Goal: Task Accomplishment & Management: Complete application form

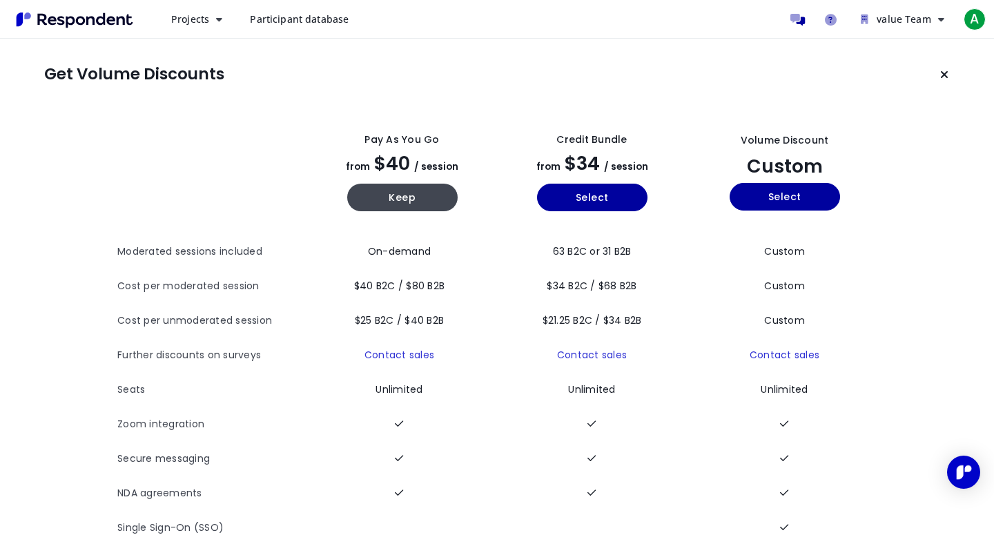
scroll to position [23, 0]
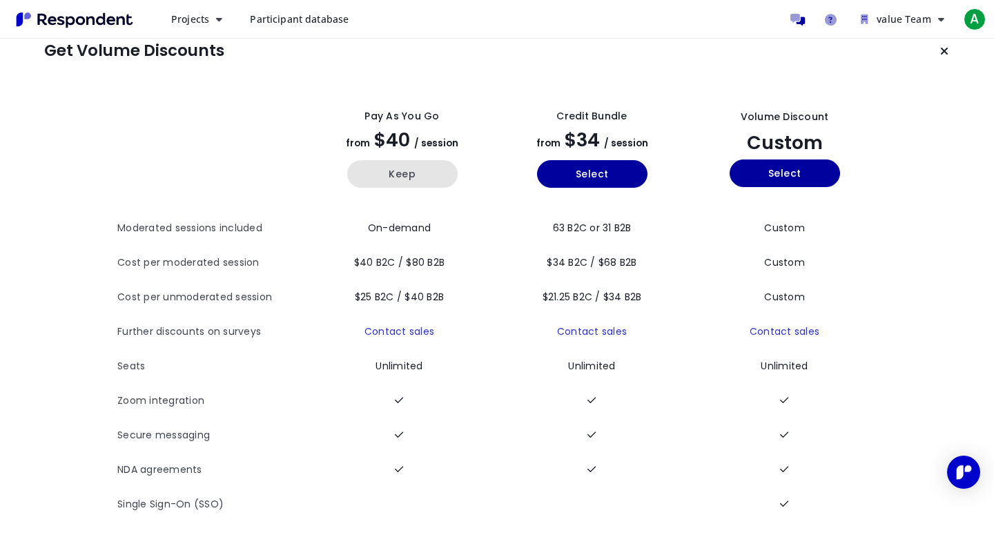
click at [369, 177] on button "Keep" at bounding box center [402, 174] width 110 height 28
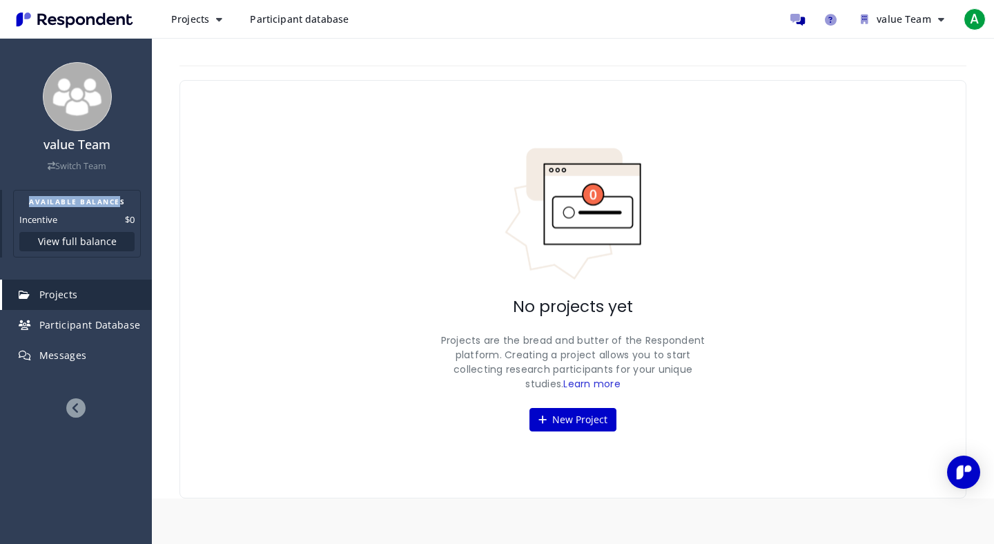
drag, startPoint x: 23, startPoint y: 200, endPoint x: 119, endPoint y: 202, distance: 95.3
click at [119, 202] on h2 "AVAILABLE BALANCES" at bounding box center [76, 201] width 115 height 11
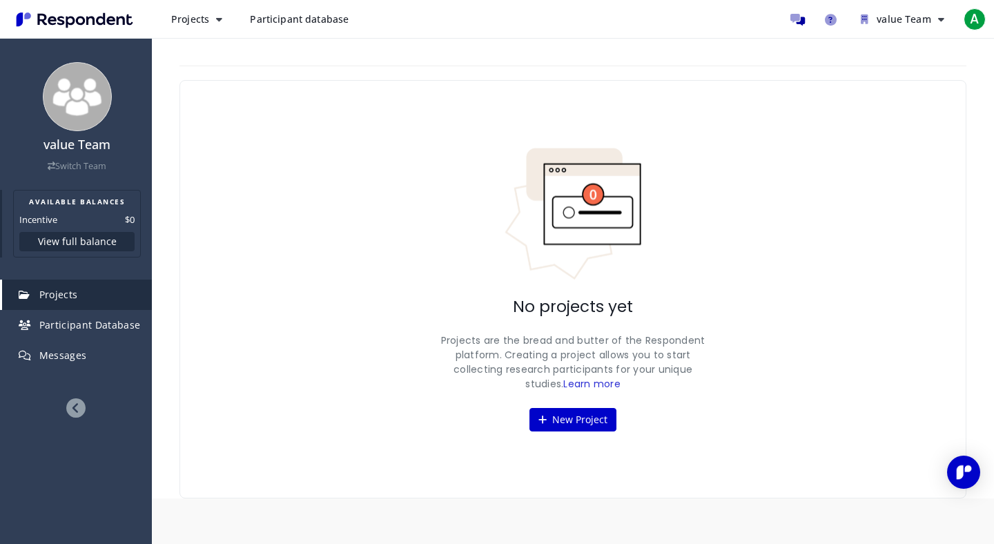
click at [44, 213] on dt "Incentive" at bounding box center [38, 220] width 38 height 14
click at [180, 21] on span "Projects" at bounding box center [190, 18] width 38 height 13
click at [483, 56] on md-backdrop at bounding box center [497, 272] width 994 height 544
drag, startPoint x: 432, startPoint y: 342, endPoint x: 697, endPoint y: 380, distance: 267.9
click at [696, 380] on div "No projects yet Projects are the bread and butter of the Respondent platform. C…" at bounding box center [573, 289] width 787 height 418
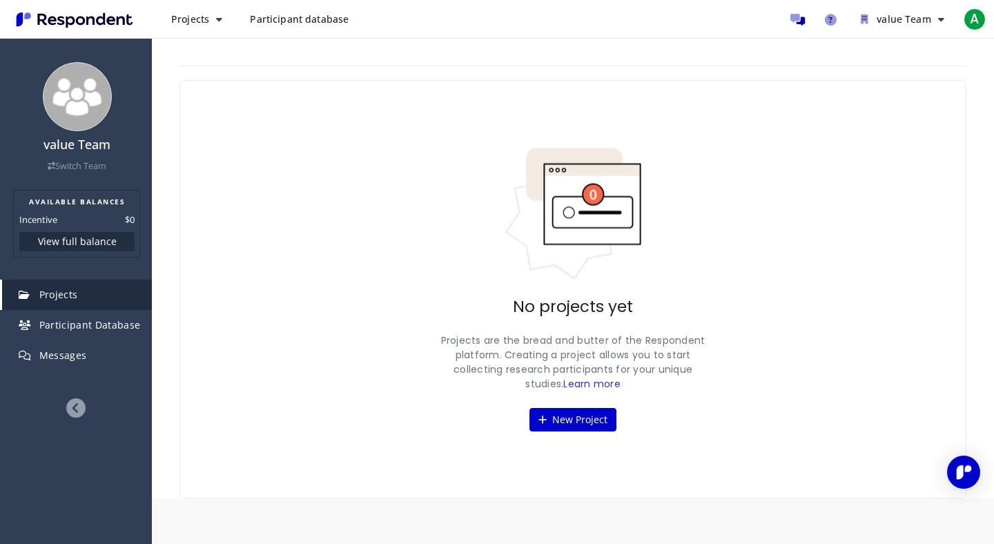
click at [697, 380] on p "Projects are the bread and butter of the Respondent platform. Creating a projec…" at bounding box center [573, 362] width 276 height 58
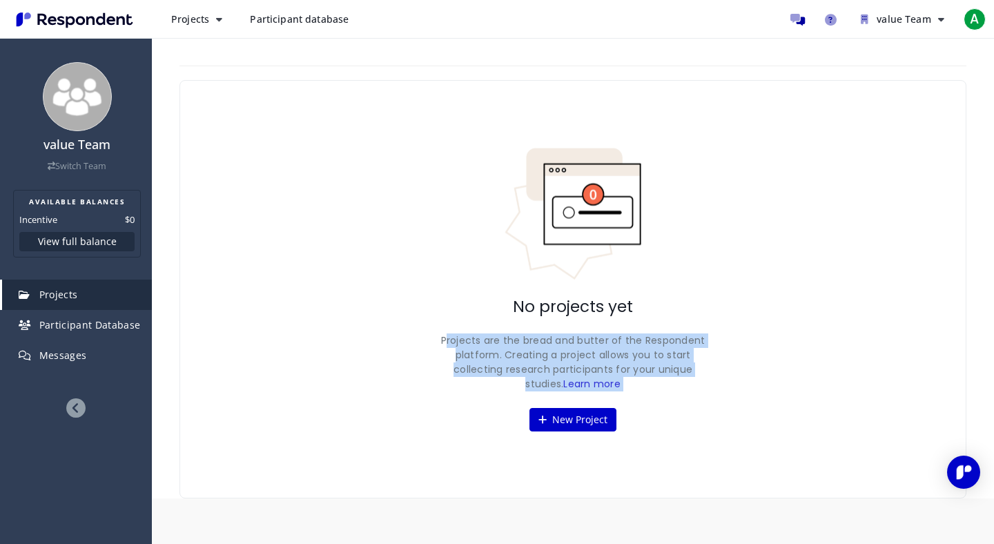
drag, startPoint x: 697, startPoint y: 380, endPoint x: 438, endPoint y: 334, distance: 263.0
click at [438, 335] on p "Projects are the bread and butter of the Respondent platform. Creating a projec…" at bounding box center [573, 362] width 276 height 58
click at [438, 334] on p "Projects are the bread and butter of the Respondent platform. Creating a projec…" at bounding box center [573, 362] width 276 height 58
drag, startPoint x: 438, startPoint y: 334, endPoint x: 677, endPoint y: 377, distance: 243.4
click at [677, 376] on p "Projects are the bread and butter of the Respondent platform. Creating a projec…" at bounding box center [573, 362] width 276 height 58
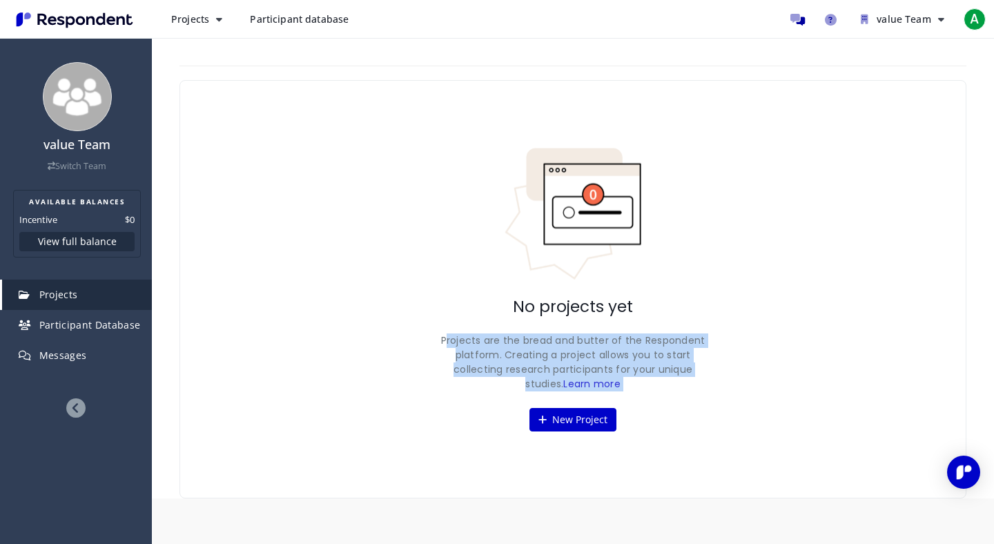
click at [677, 377] on p "Projects are the bread and butter of the Respondent platform. Creating a projec…" at bounding box center [573, 362] width 276 height 58
drag, startPoint x: 677, startPoint y: 377, endPoint x: 484, endPoint y: 328, distance: 199.4
click at [484, 328] on div "No projects yet Projects are the bread and butter of the Respondent platform. C…" at bounding box center [573, 289] width 787 height 418
drag, startPoint x: 484, startPoint y: 328, endPoint x: 686, endPoint y: 384, distance: 209.9
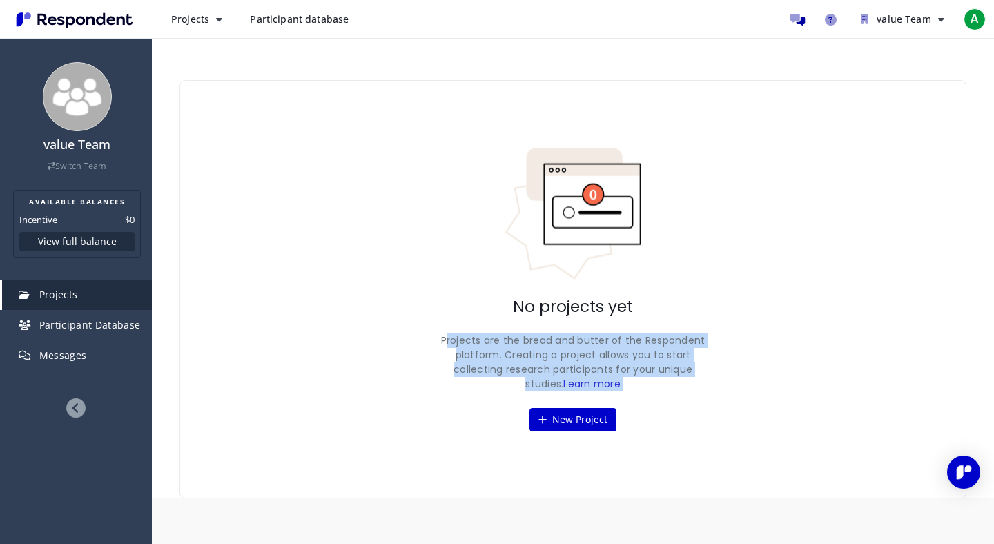
click at [684, 383] on div "No projects yet Projects are the bread and butter of the Respondent platform. C…" at bounding box center [573, 289] width 787 height 418
click at [686, 384] on p "Projects are the bread and butter of the Respondent platform. Creating a projec…" at bounding box center [573, 362] width 276 height 58
drag, startPoint x: 686, startPoint y: 384, endPoint x: 454, endPoint y: 334, distance: 237.9
click at [454, 335] on p "Projects are the bread and butter of the Respondent platform. Creating a projec…" at bounding box center [573, 362] width 276 height 58
click at [454, 334] on p "Projects are the bread and butter of the Respondent platform. Creating a projec…" at bounding box center [573, 362] width 276 height 58
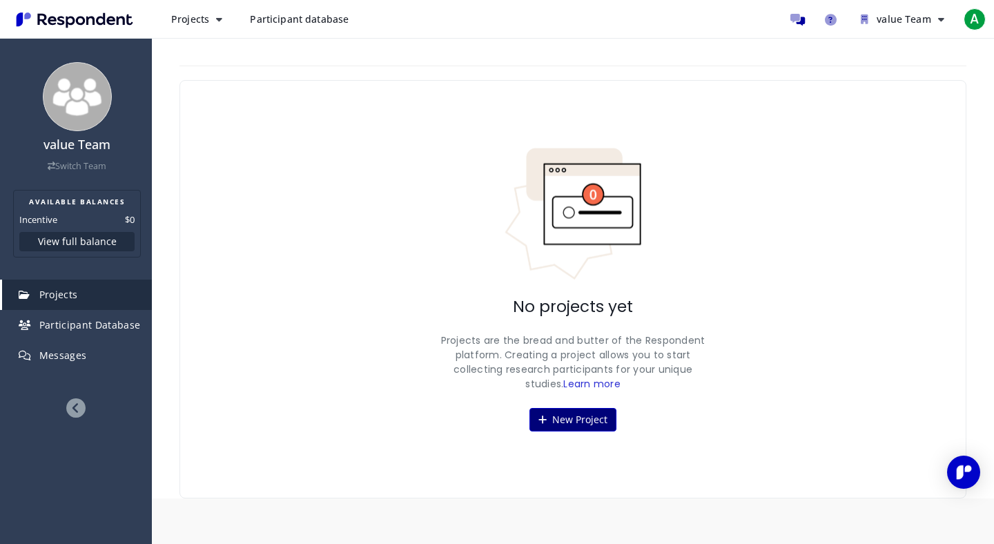
click at [577, 419] on button "New Project" at bounding box center [573, 419] width 87 height 23
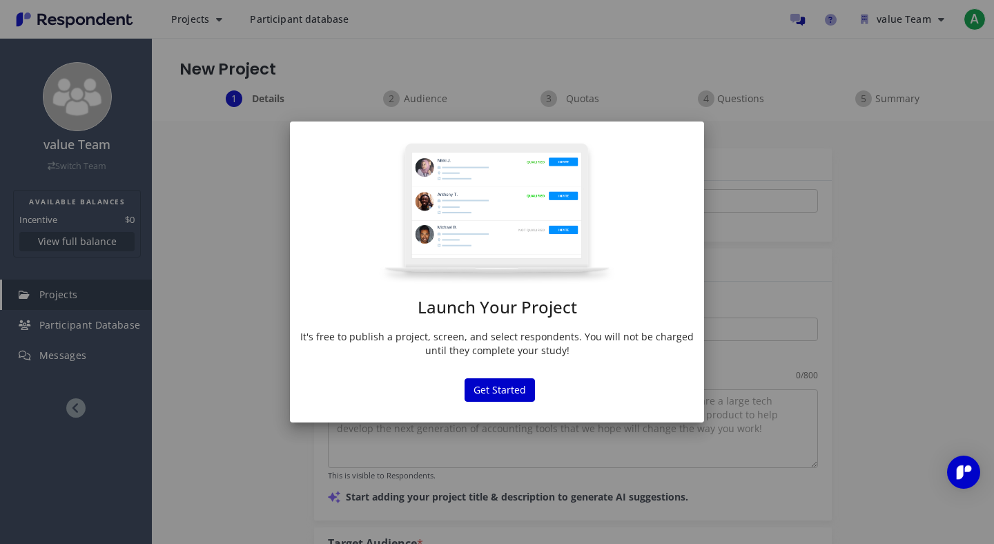
drag, startPoint x: 301, startPoint y: 334, endPoint x: 624, endPoint y: 353, distance: 323.6
click at [624, 353] on p "It's free to publish a project, screen, and select respondents. You will not be…" at bounding box center [497, 344] width 394 height 28
drag, startPoint x: 624, startPoint y: 353, endPoint x: 317, endPoint y: 331, distance: 308.0
click at [318, 331] on p "It's free to publish a project, screen, and select respondents. You will not be…" at bounding box center [497, 344] width 394 height 28
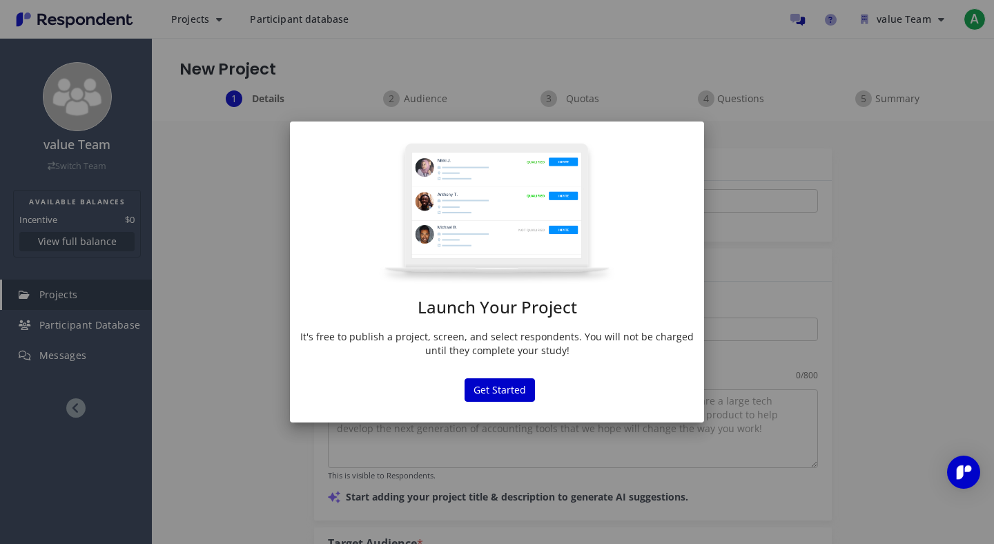
click at [317, 331] on p "It's free to publish a project, screen, and select respondents. You will not be…" at bounding box center [497, 344] width 394 height 28
drag, startPoint x: 317, startPoint y: 331, endPoint x: 608, endPoint y: 353, distance: 292.2
click at [608, 353] on p "It's free to publish a project, screen, and select respondents. You will not be…" at bounding box center [497, 344] width 394 height 28
click at [494, 391] on button "Get Started" at bounding box center [500, 389] width 70 height 23
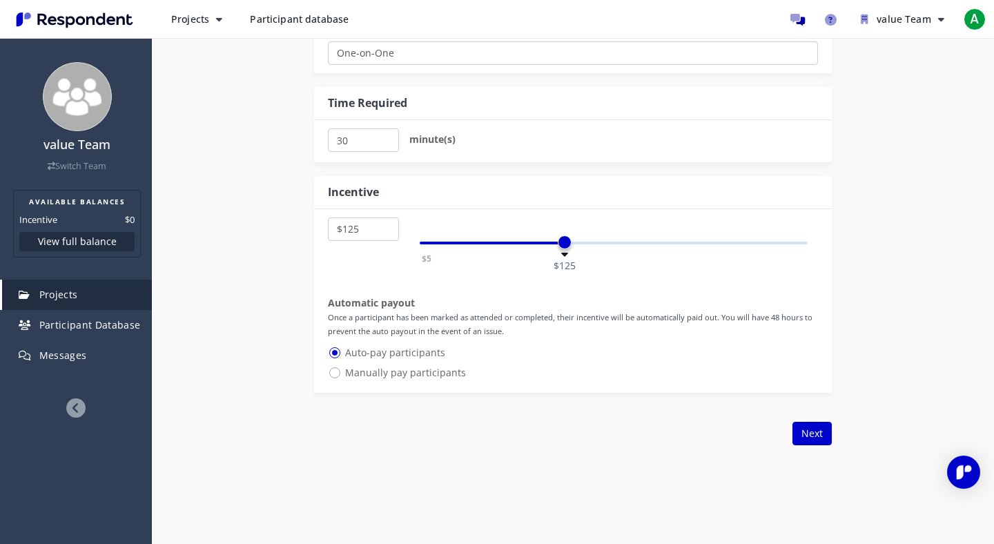
scroll to position [697, 0]
drag, startPoint x: 532, startPoint y: 324, endPoint x: 311, endPoint y: 313, distance: 220.5
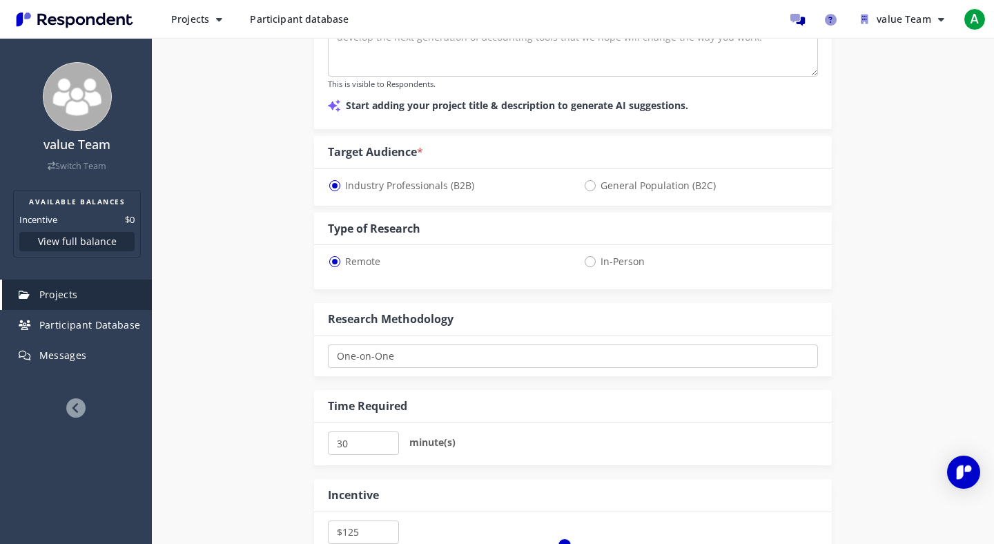
scroll to position [292, 0]
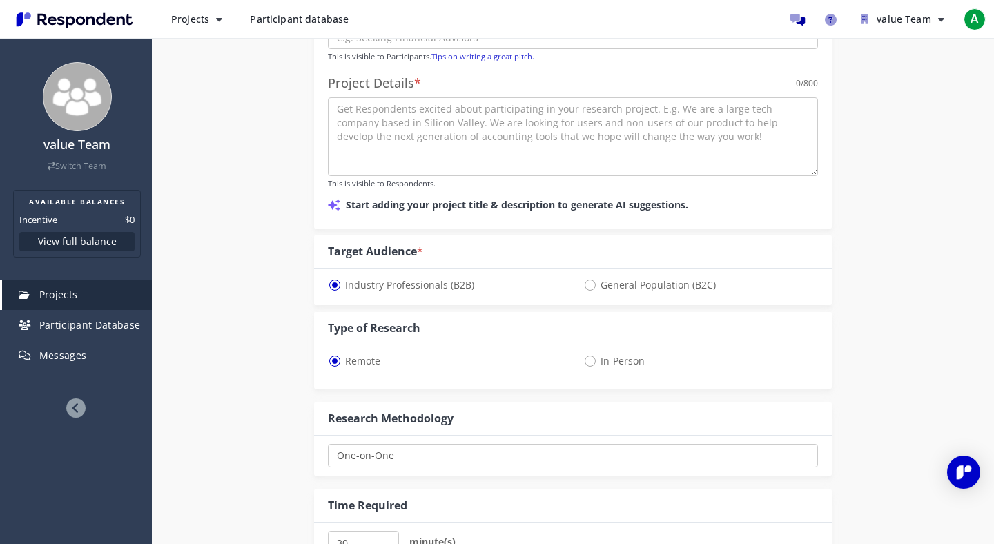
click at [593, 289] on span "General Population (B2C)" at bounding box center [649, 285] width 133 height 17
click at [592, 289] on input "General Population (B2C)" at bounding box center [587, 284] width 9 height 9
radio input "true"
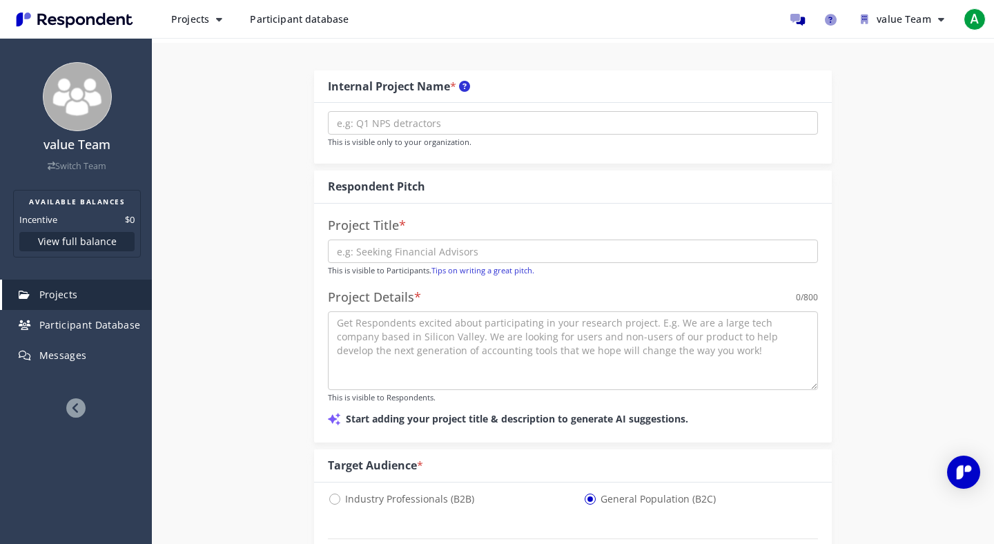
scroll to position [42, 0]
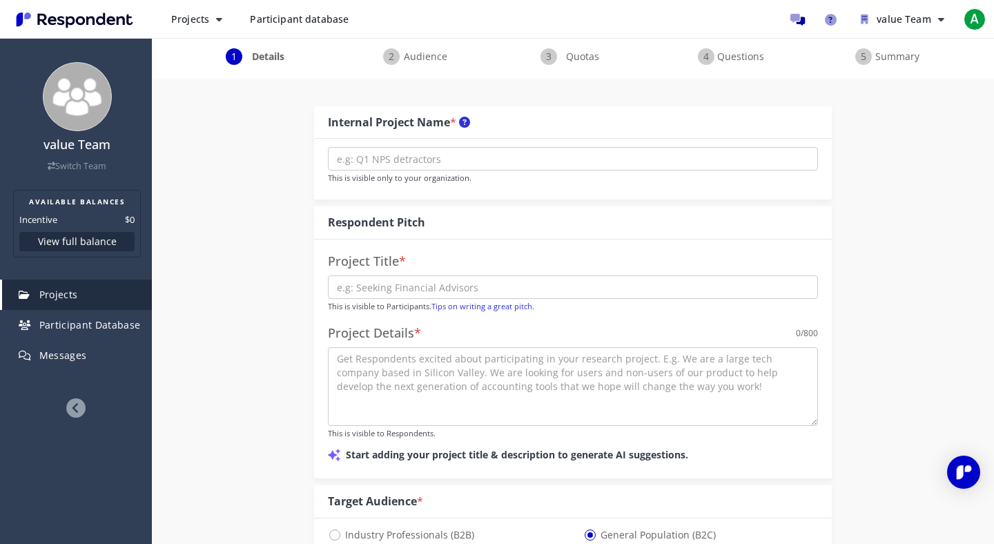
drag, startPoint x: 721, startPoint y: 402, endPoint x: 721, endPoint y: 394, distance: 7.6
click at [721, 394] on textarea at bounding box center [573, 386] width 490 height 79
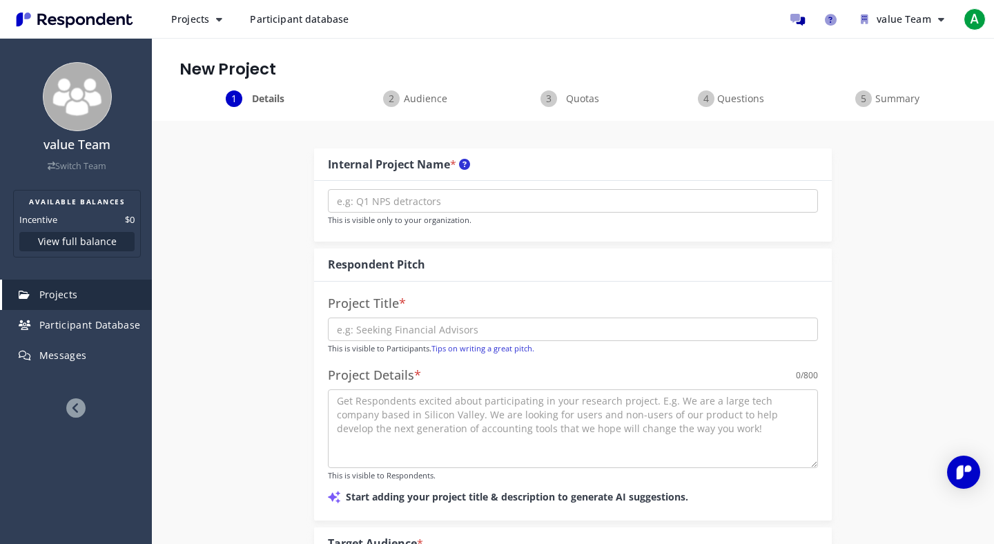
scroll to position [725, 0]
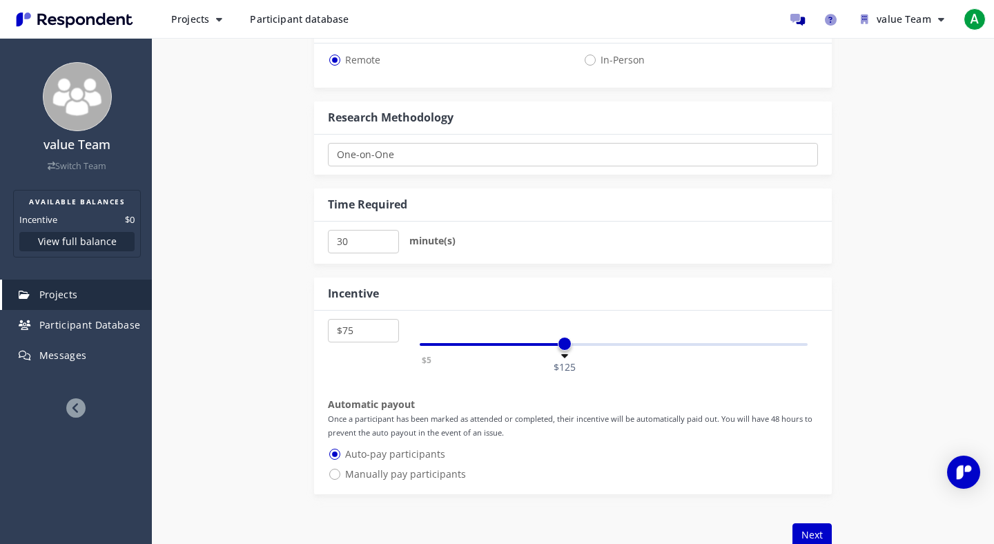
click at [476, 343] on div "$5 $1,000 $125" at bounding box center [614, 344] width 388 height 3
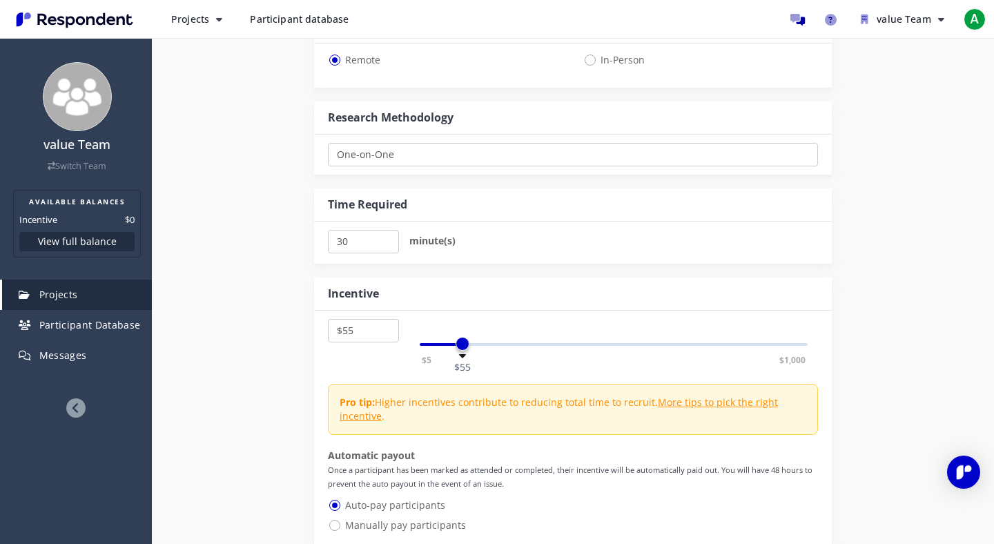
drag, startPoint x: 476, startPoint y: 343, endPoint x: 462, endPoint y: 345, distance: 14.0
click at [462, 345] on span at bounding box center [463, 344] width 14 height 14
click at [687, 407] on link "More tips to pick the right incentive" at bounding box center [559, 409] width 438 height 27
click at [362, 332] on select "$5 $10 $15 $20 $25 $30 $35 $40 $45 $50 $55 $60 $65 $70 $75 $80 $85 $90 $95 $100…" at bounding box center [363, 330] width 71 height 23
select select "number:50"
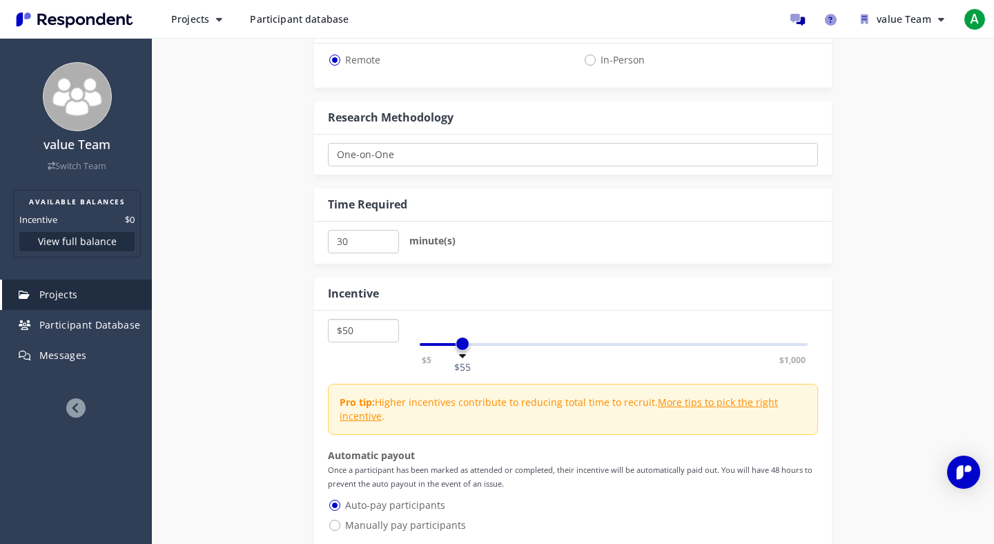
click at [328, 319] on select "$5 $10 $15 $20 $25 $30 $35 $40 $45 $50 $55 $60 $65 $70 $75 $80 $85 $90 $95 $100…" at bounding box center [363, 330] width 71 height 23
click at [271, 405] on div "Internal Project Name * This is visible only to your organization. Respondent P…" at bounding box center [573, 8] width 808 height 1224
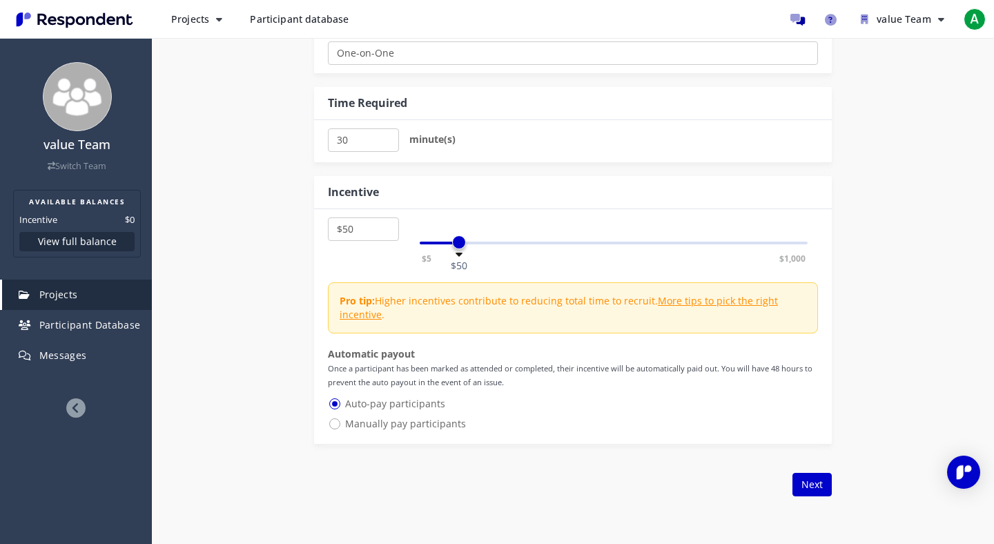
scroll to position [907, 0]
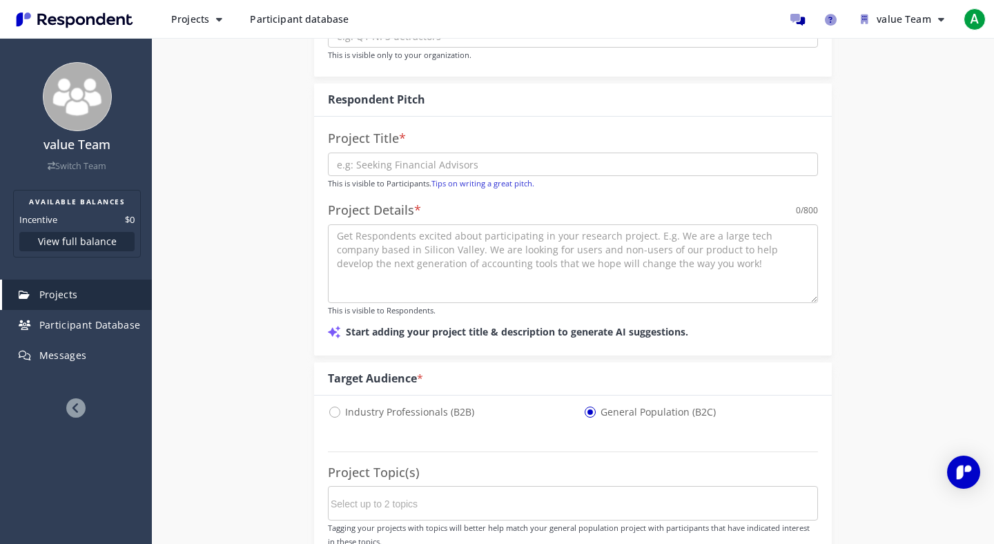
scroll to position [121, 0]
